Goal: Task Accomplishment & Management: Use online tool/utility

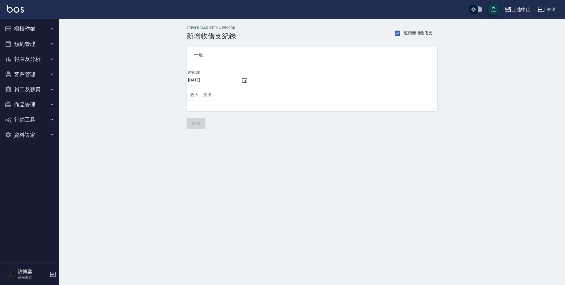
click at [37, 31] on button "櫃檯作業" at bounding box center [29, 28] width 54 height 15
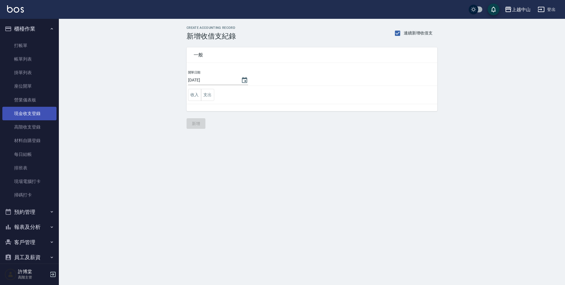
click at [34, 108] on link "現金收支登錄" at bounding box center [29, 114] width 54 height 14
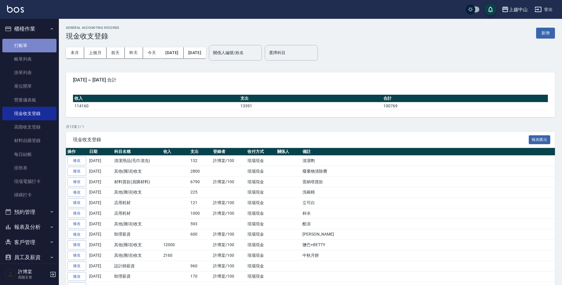
click at [35, 46] on link "打帳單" at bounding box center [29, 46] width 54 height 14
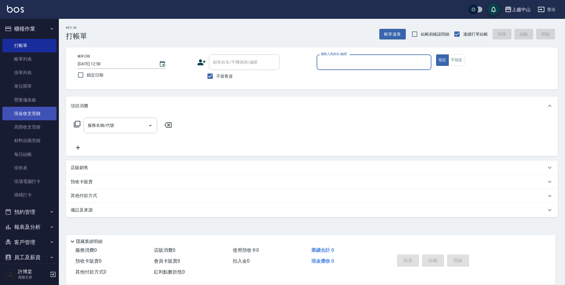
click at [37, 107] on link "現金收支登錄" at bounding box center [29, 114] width 54 height 14
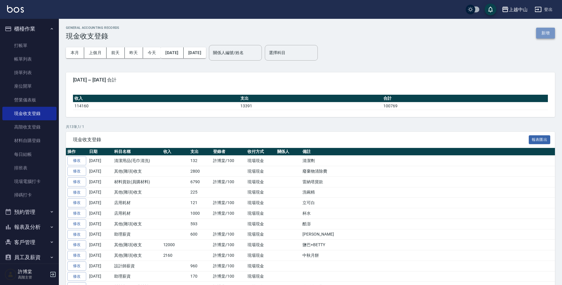
click at [545, 32] on button "新增" at bounding box center [545, 33] width 19 height 11
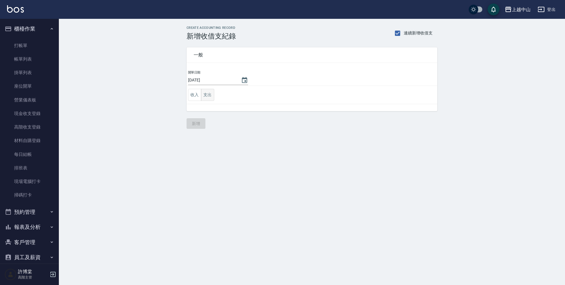
click at [211, 94] on button "支出" at bounding box center [207, 95] width 13 height 12
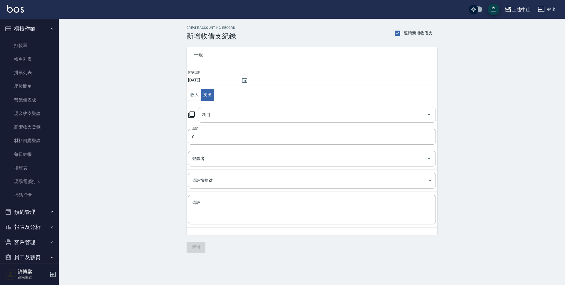
click at [251, 111] on input "科目" at bounding box center [313, 115] width 224 height 10
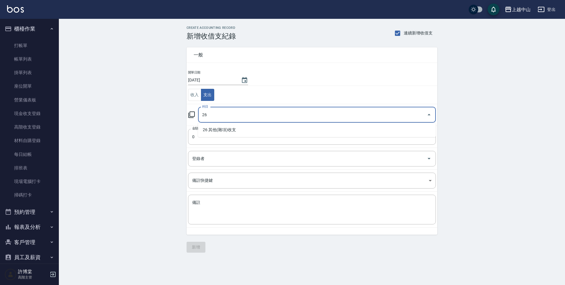
click at [254, 127] on li "26 其他(雜項)收支" at bounding box center [317, 130] width 238 height 10
type input "26 其他(雜項)收支"
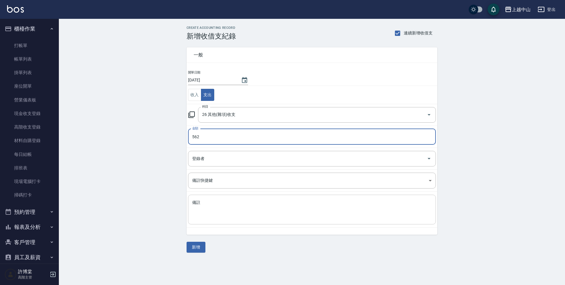
type input "562"
click at [219, 200] on textarea "備註" at bounding box center [312, 210] width 240 height 20
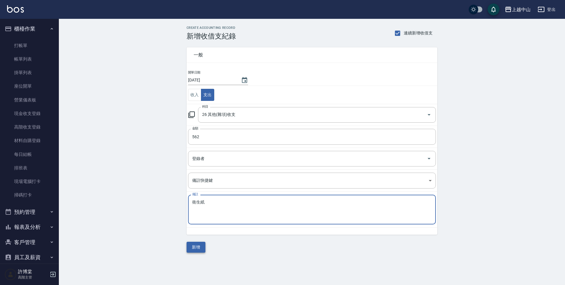
type textarea "衛生紙"
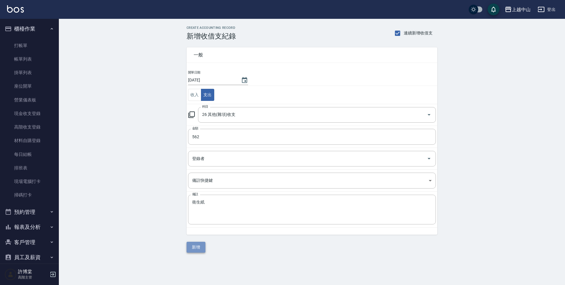
click at [200, 248] on button "新增" at bounding box center [196, 247] width 19 height 11
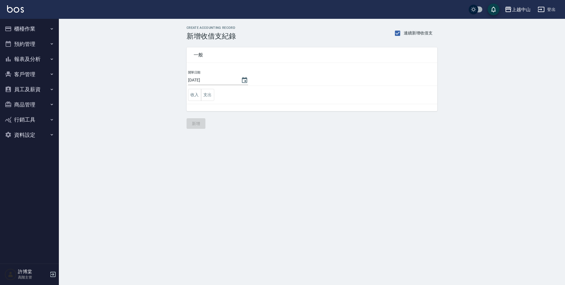
click at [36, 31] on button "櫃檯作業" at bounding box center [29, 28] width 54 height 15
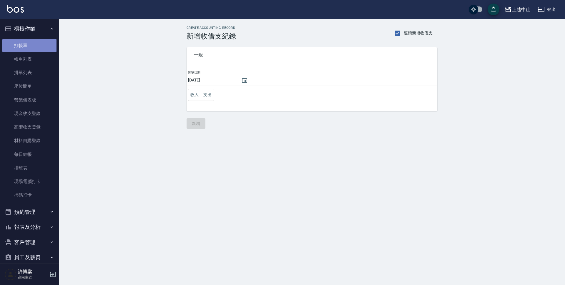
click at [32, 47] on link "打帳單" at bounding box center [29, 46] width 54 height 14
